Goal: Task Accomplishment & Management: Manage account settings

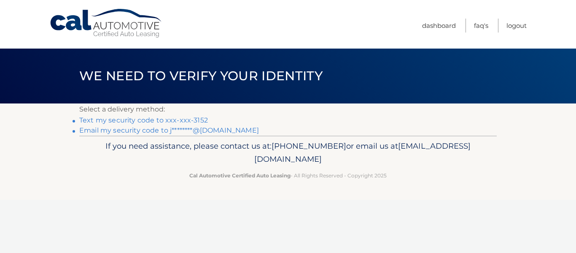
click at [179, 119] on link "Text my security code to xxx-xxx-3152" at bounding box center [143, 120] width 129 height 8
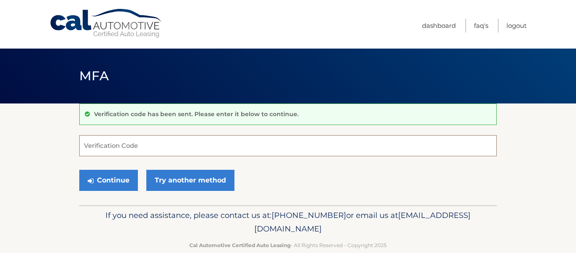
click at [172, 141] on input "Verification Code" at bounding box center [287, 145] width 417 height 21
type input "091116"
click at [79, 169] on button "Continue" at bounding box center [108, 179] width 59 height 21
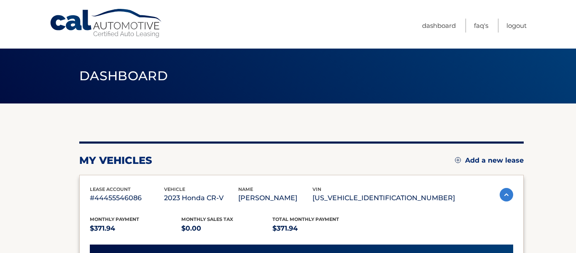
click at [127, 186] on span "lease account" at bounding box center [110, 189] width 41 height 6
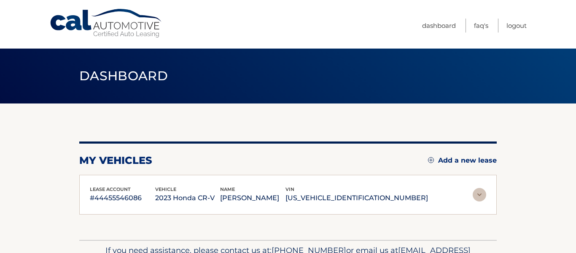
click at [358, 192] on p "7FARS4H24PE018838" at bounding box center [356, 198] width 143 height 12
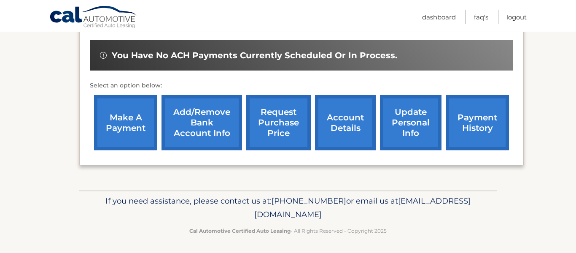
scroll to position [258, 0]
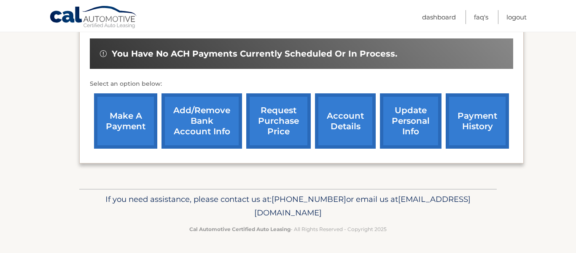
click at [489, 128] on link "payment history" at bounding box center [477, 120] width 63 height 55
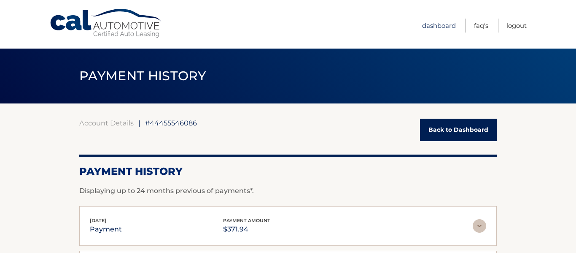
click at [428, 30] on link "Dashboard" at bounding box center [439, 26] width 34 height 14
click at [429, 27] on link "Dashboard" at bounding box center [439, 26] width 34 height 14
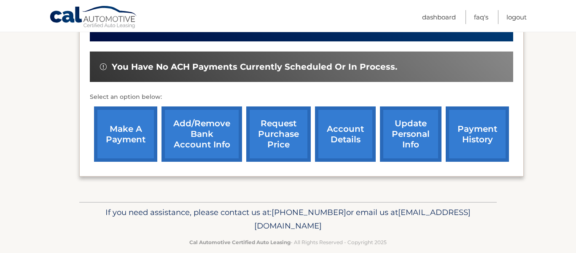
scroll to position [258, 0]
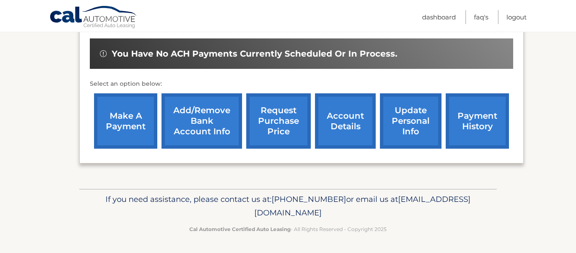
click at [267, 133] on link "request purchase price" at bounding box center [278, 120] width 65 height 55
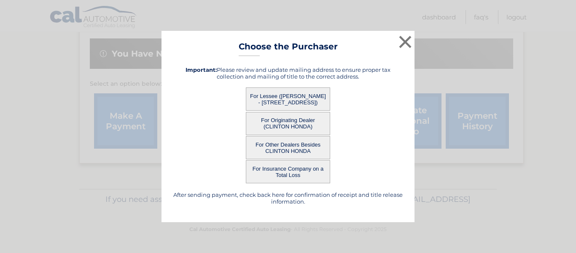
click at [273, 94] on button "For Lessee ([PERSON_NAME] - [STREET_ADDRESS])" at bounding box center [288, 98] width 84 height 23
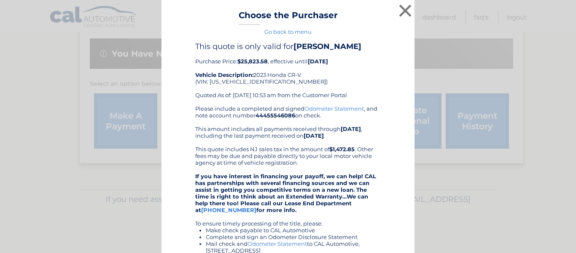
scroll to position [0, 0]
click at [405, 11] on button "×" at bounding box center [405, 11] width 17 height 17
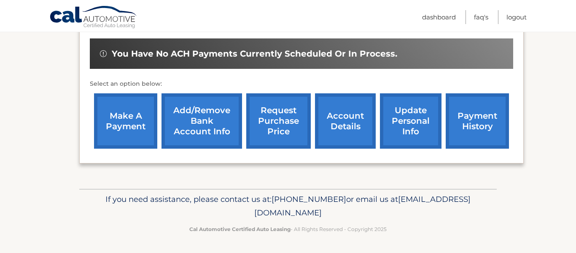
click at [120, 105] on link "make a payment" at bounding box center [125, 120] width 63 height 55
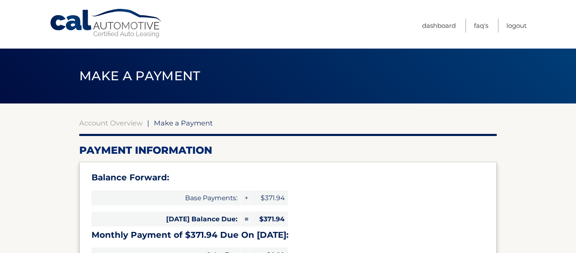
select select "MjgyZGQ0ZGYtZmUyMy00NDY0LWE3MmQtMmU4MTA1ZmFhN2Qy"
click at [518, 27] on link "Logout" at bounding box center [516, 26] width 20 height 14
